Goal: Task Accomplishment & Management: Complete application form

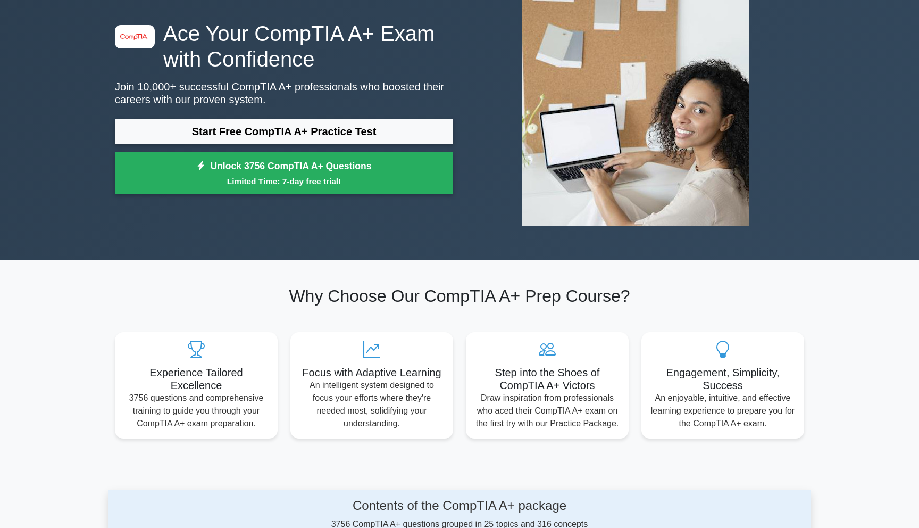
scroll to position [107, 0]
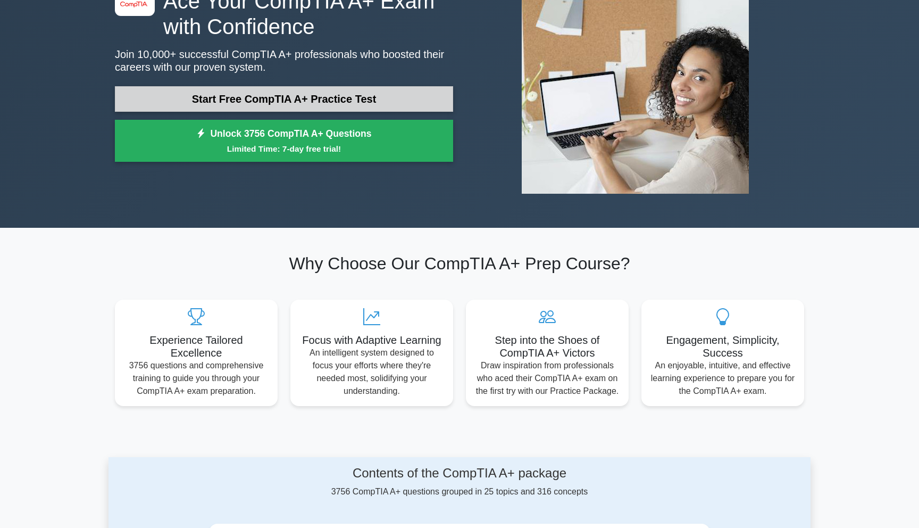
click at [284, 95] on link "Start Free CompTIA A+ Practice Test" at bounding box center [284, 99] width 338 height 26
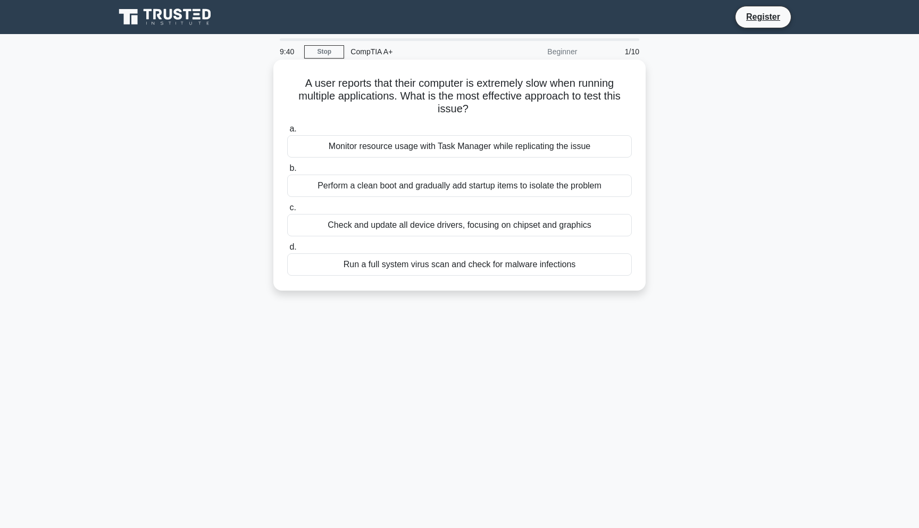
click at [413, 151] on div "Monitor resource usage with Task Manager while replicating the issue" at bounding box center [459, 146] width 345 height 22
click at [287, 132] on input "a. Monitor resource usage with Task Manager while replicating the issue" at bounding box center [287, 129] width 0 height 7
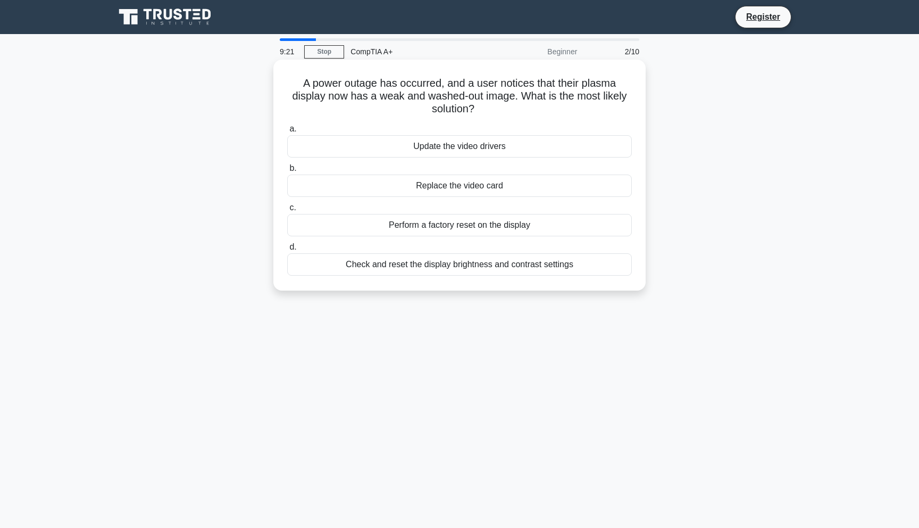
click at [358, 263] on div "Check and reset the display brightness and contrast settings" at bounding box center [459, 264] width 345 height 22
click at [287, 250] on input "d. Check and reset the display brightness and contrast settings" at bounding box center [287, 247] width 0 height 7
click at [427, 146] on div "Single sign-on (SSO) with password" at bounding box center [459, 146] width 345 height 22
click at [287, 132] on input "a. Single sign-on (SSO) with password" at bounding box center [287, 129] width 0 height 7
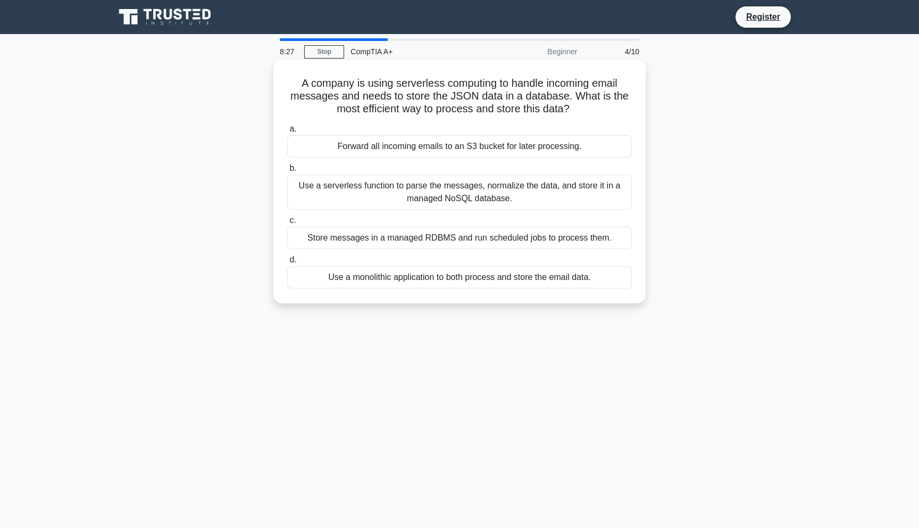
click at [427, 195] on div "Use a serverless function to parse the messages, normalize the data, and store …" at bounding box center [459, 191] width 345 height 35
click at [287, 172] on input "b. Use a serverless function to parse the messages, normalize the data, and sto…" at bounding box center [287, 168] width 0 height 7
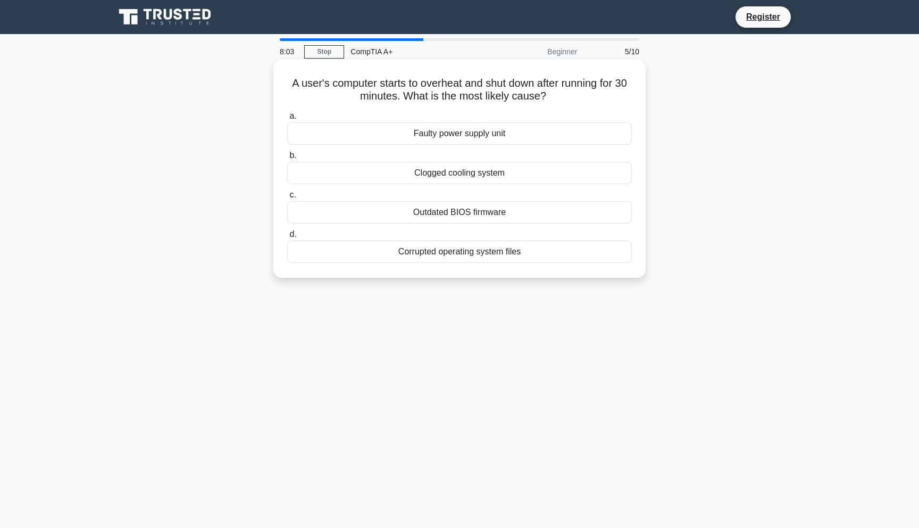
click at [433, 210] on div "Outdated BIOS firmware" at bounding box center [459, 212] width 345 height 22
click at [287, 198] on input "c. Outdated BIOS firmware" at bounding box center [287, 194] width 0 height 7
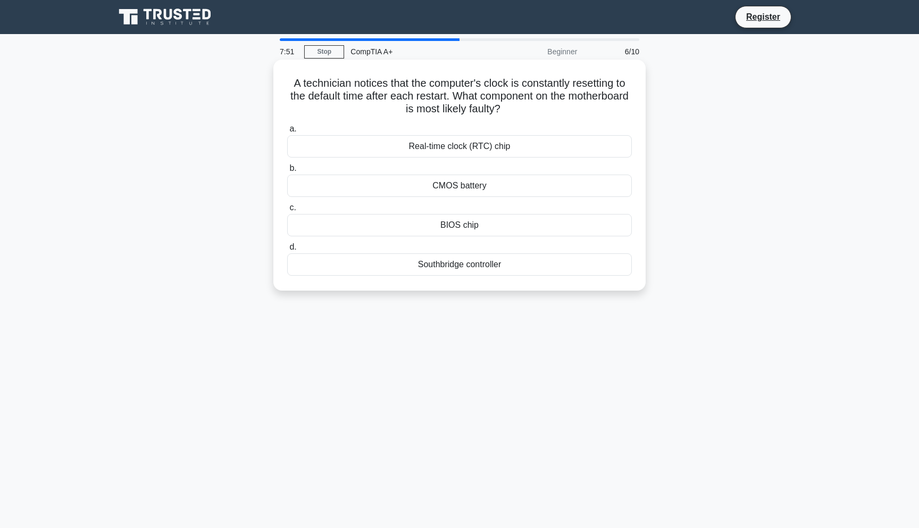
click at [462, 146] on div "Real-time clock (RTC) chip" at bounding box center [459, 146] width 345 height 22
click at [287, 132] on input "a. Real-time clock (RTC) chip" at bounding box center [287, 129] width 0 height 7
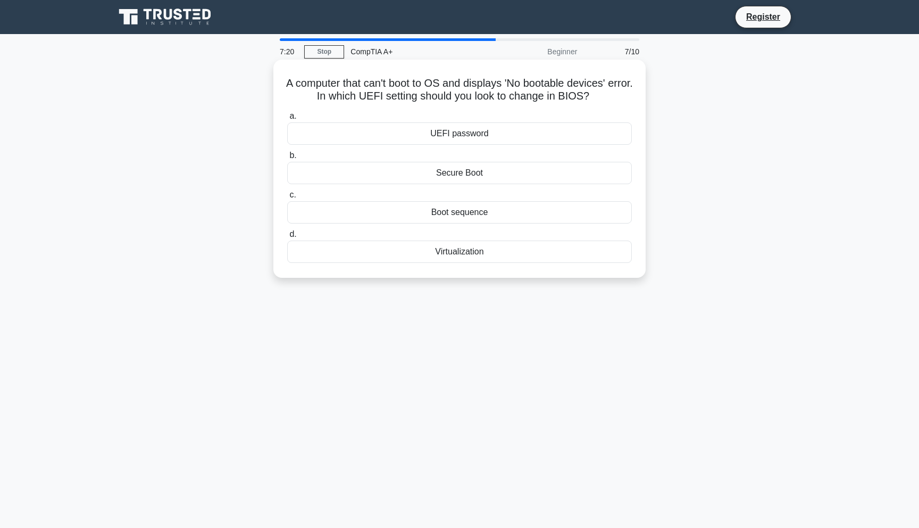
click at [461, 174] on div "Secure Boot" at bounding box center [459, 173] width 345 height 22
click at [287, 159] on input "b. Secure Boot" at bounding box center [287, 155] width 0 height 7
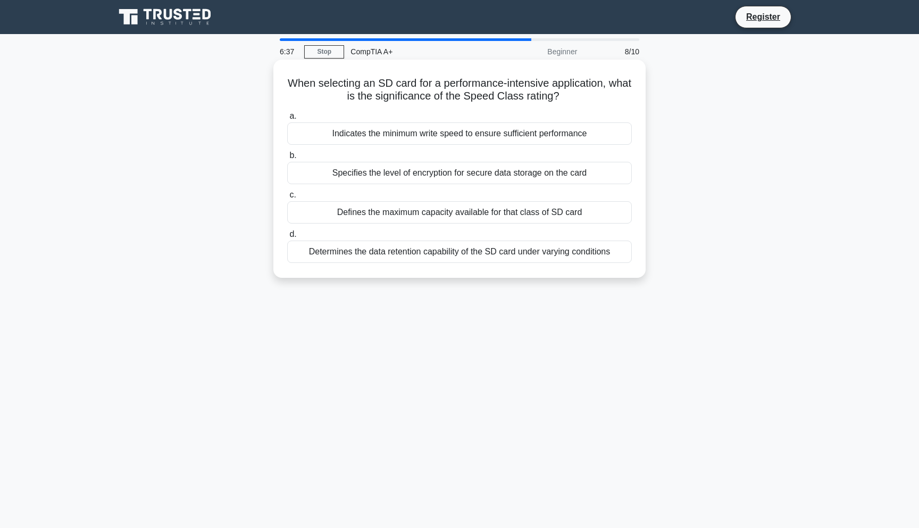
click at [427, 135] on div "Indicates the minimum write speed to ensure sufficient performance" at bounding box center [459, 133] width 345 height 22
click at [287, 120] on input "a. Indicates the minimum write speed to ensure sufficient performance" at bounding box center [287, 116] width 0 height 7
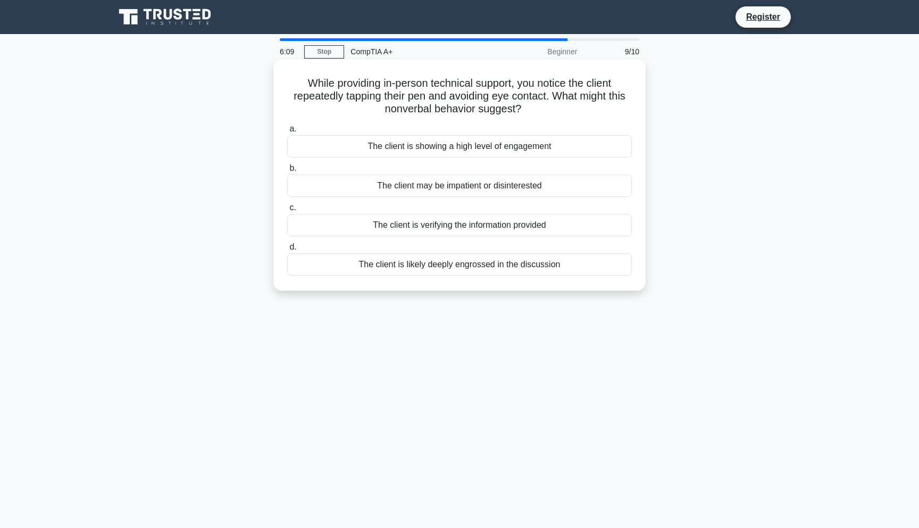
click at [473, 183] on div "The client may be impatient or disinterested" at bounding box center [459, 185] width 345 height 22
click at [287, 172] on input "b. The client may be impatient or disinterested" at bounding box center [287, 168] width 0 height 7
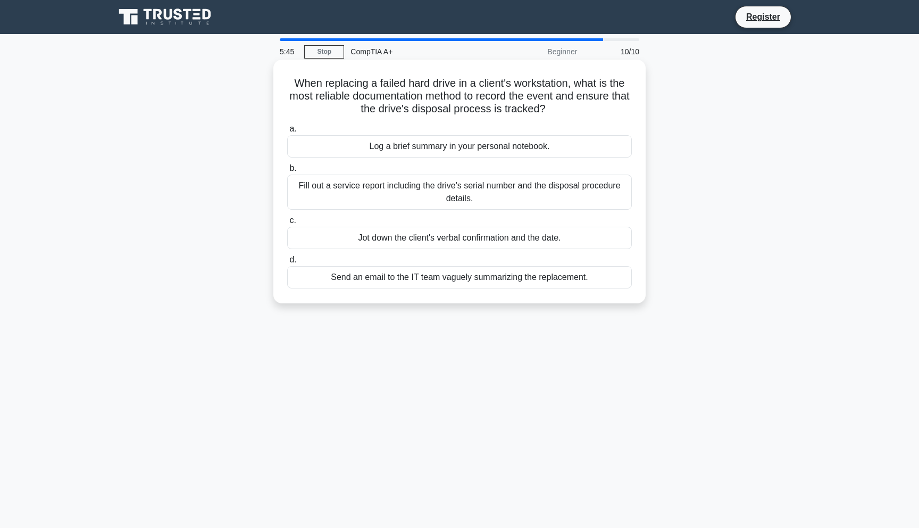
click at [361, 186] on div "Fill out a service report including the drive's serial number and the disposal …" at bounding box center [459, 191] width 345 height 35
click at [287, 172] on input "b. Fill out a service report including the drive's serial number and the dispos…" at bounding box center [287, 168] width 0 height 7
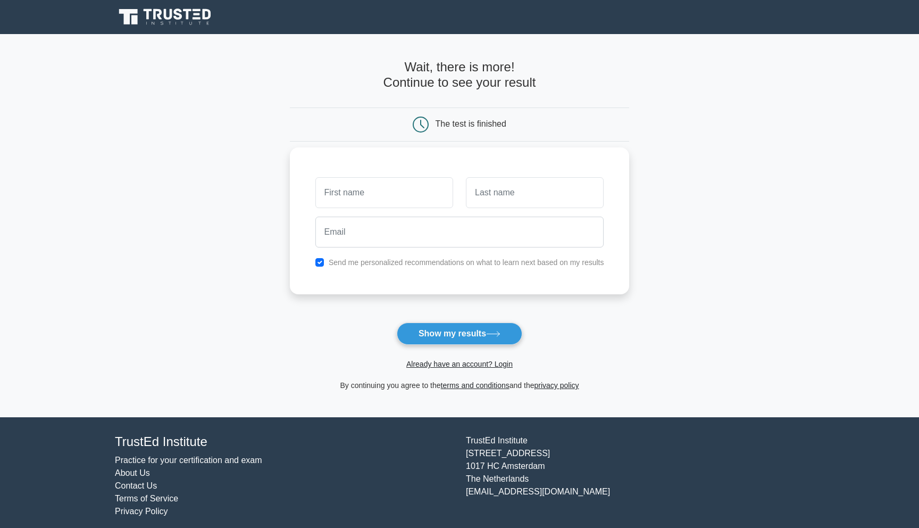
click at [328, 196] on input "text" at bounding box center [384, 192] width 138 height 31
type input "[PERSON_NAME]"
click at [488, 204] on input "text" at bounding box center [535, 192] width 138 height 31
type input "Beauchamp"
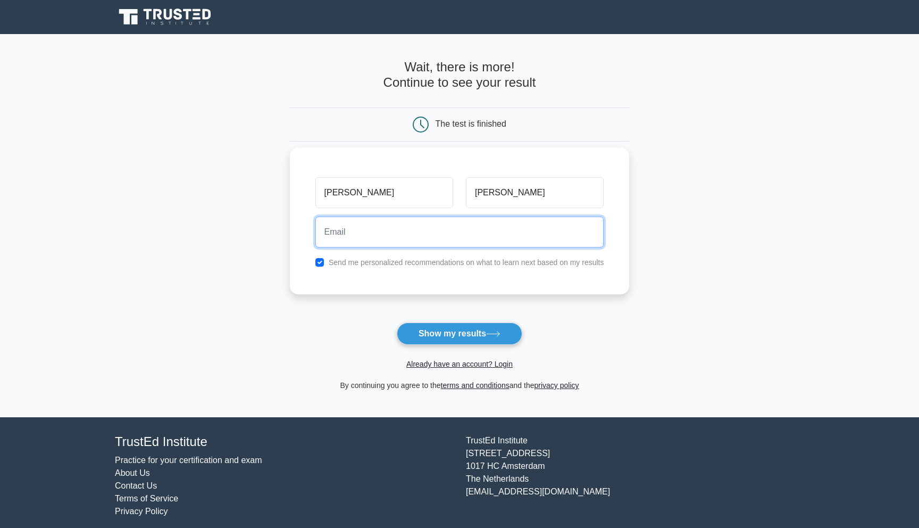
click at [400, 238] on input "email" at bounding box center [459, 231] width 289 height 31
type input "bbeauchamp@quantaservices.com"
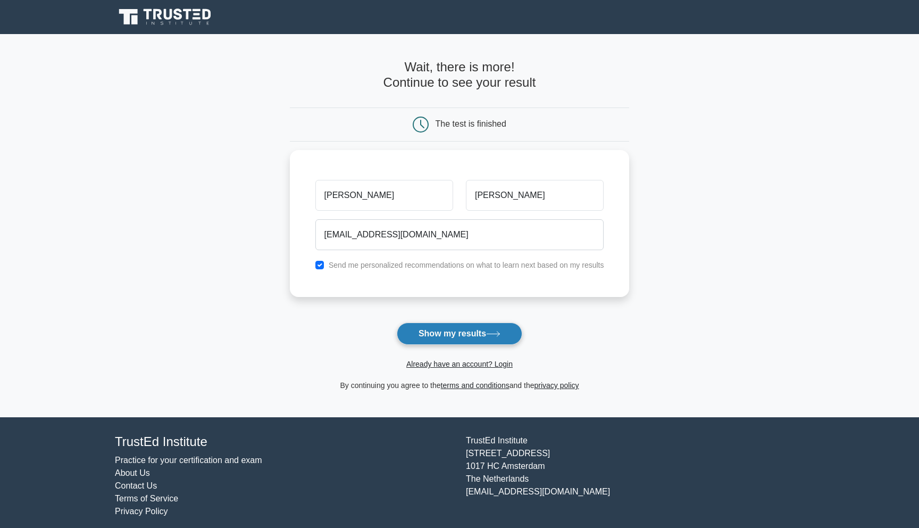
click at [443, 335] on button "Show my results" at bounding box center [460, 333] width 126 height 22
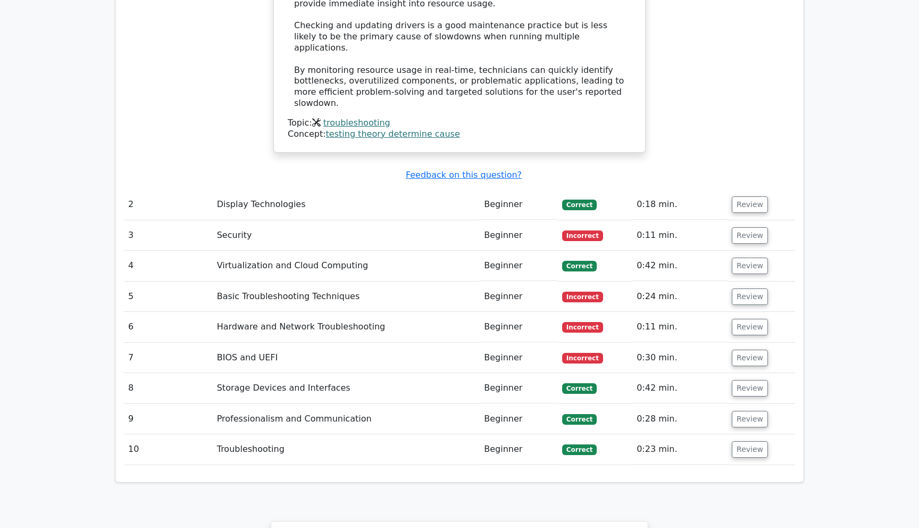
scroll to position [1443, 0]
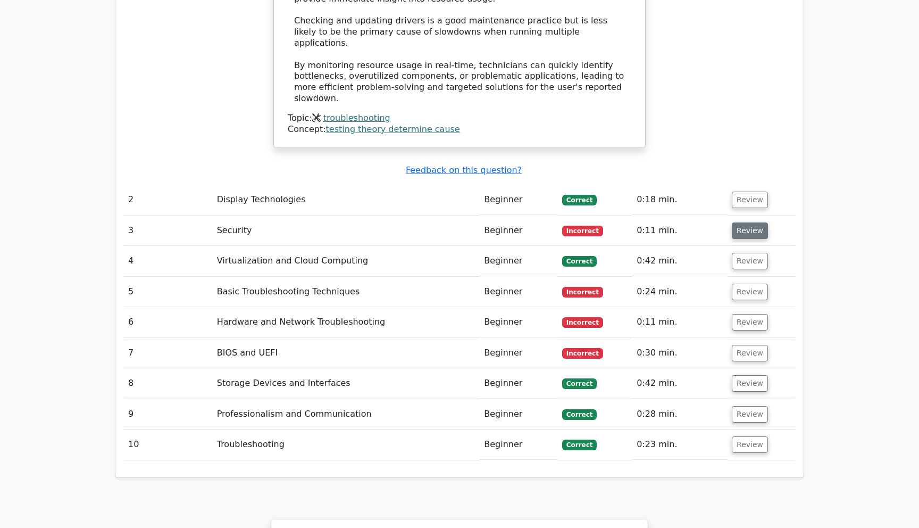
click at [751, 222] on button "Review" at bounding box center [750, 230] width 36 height 16
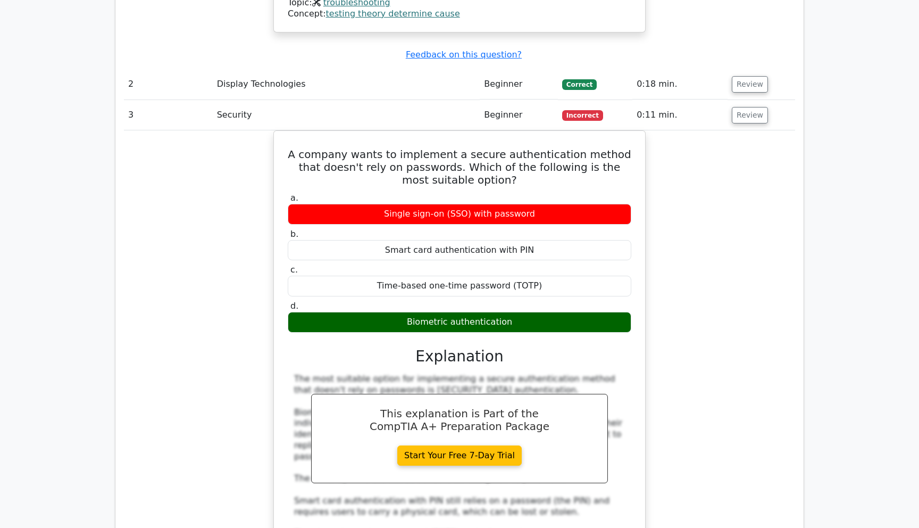
scroll to position [1561, 0]
